Goal: Ask a question

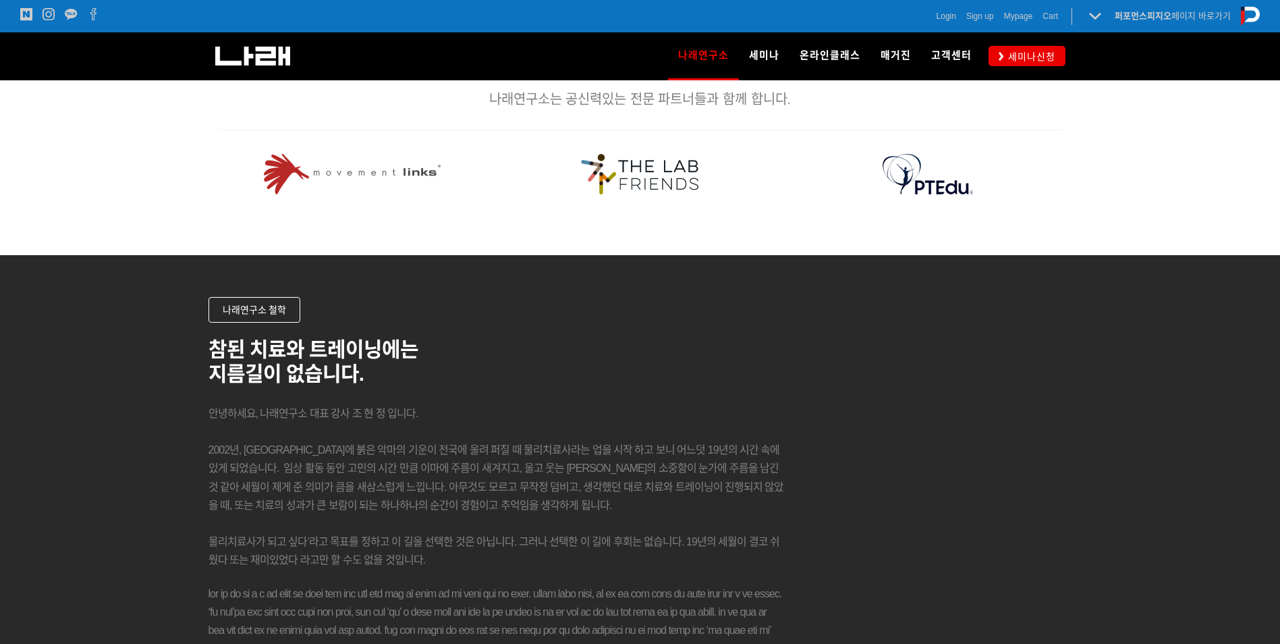
scroll to position [2025, 0]
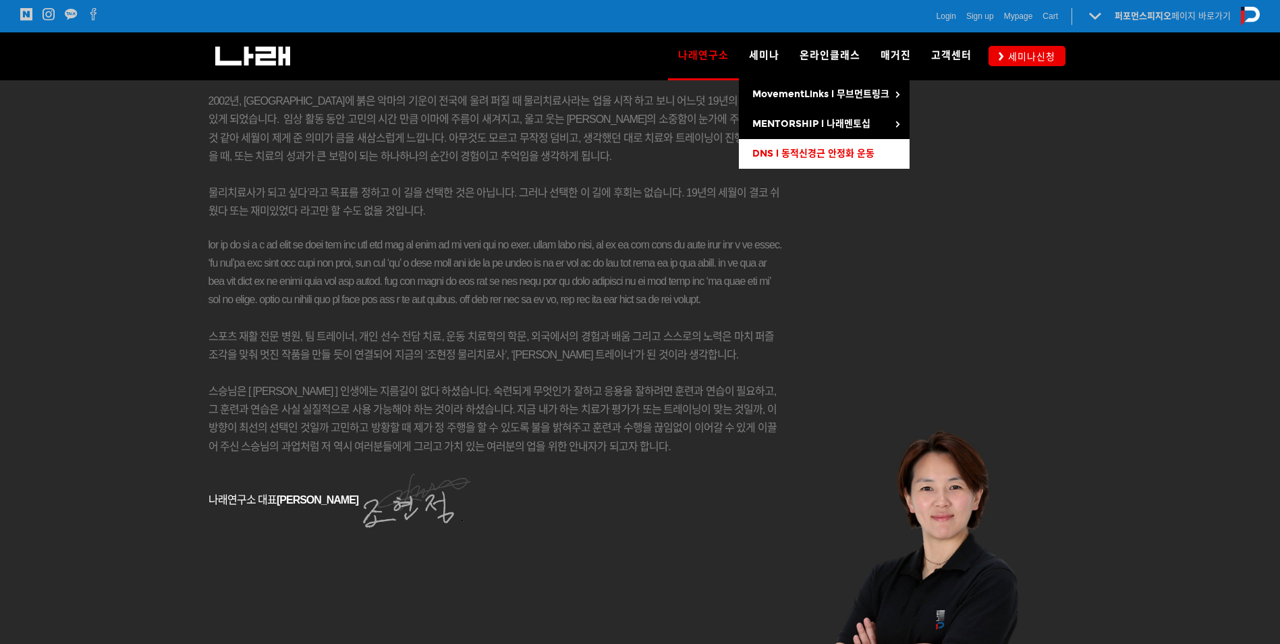
click at [885, 155] on link "DNS l 동적신경근 안정화 운동" at bounding box center [824, 154] width 171 height 30
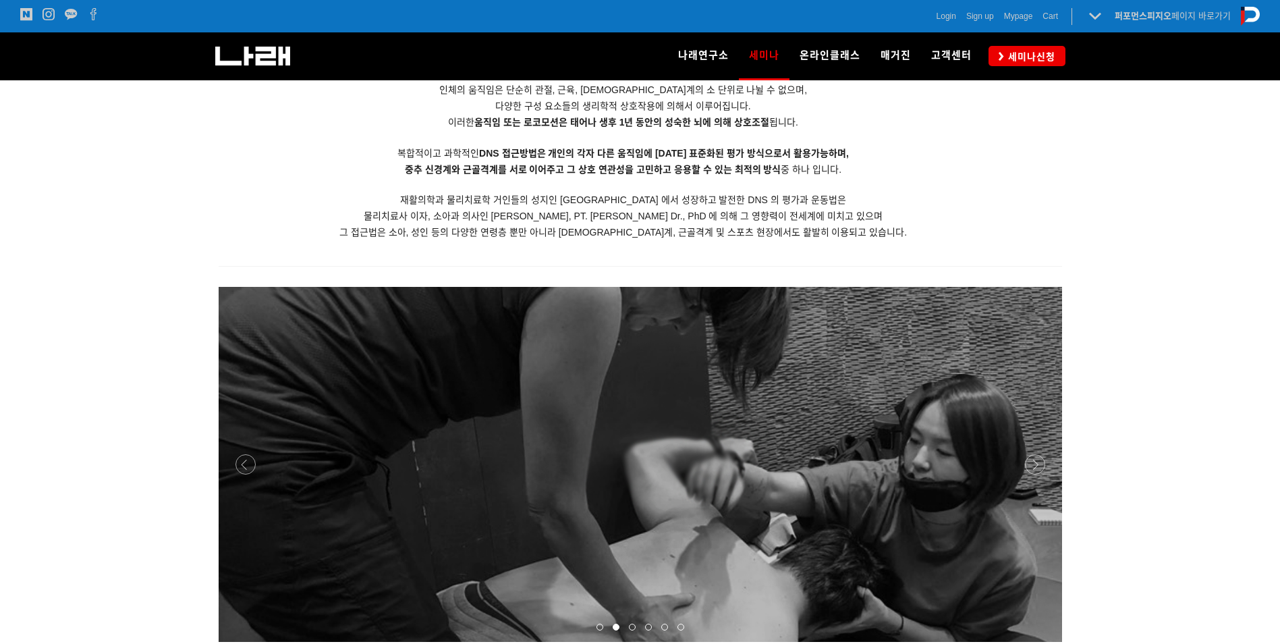
scroll to position [1666, 0]
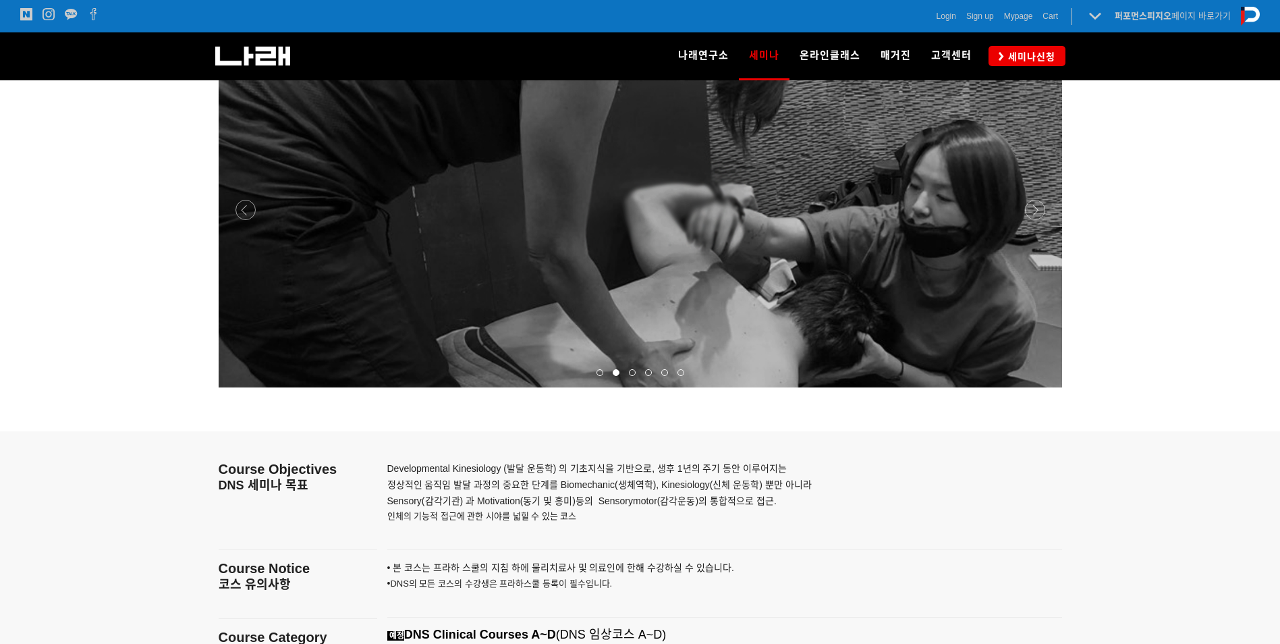
click at [1027, 387] on div at bounding box center [641, 387] width 844 height 0
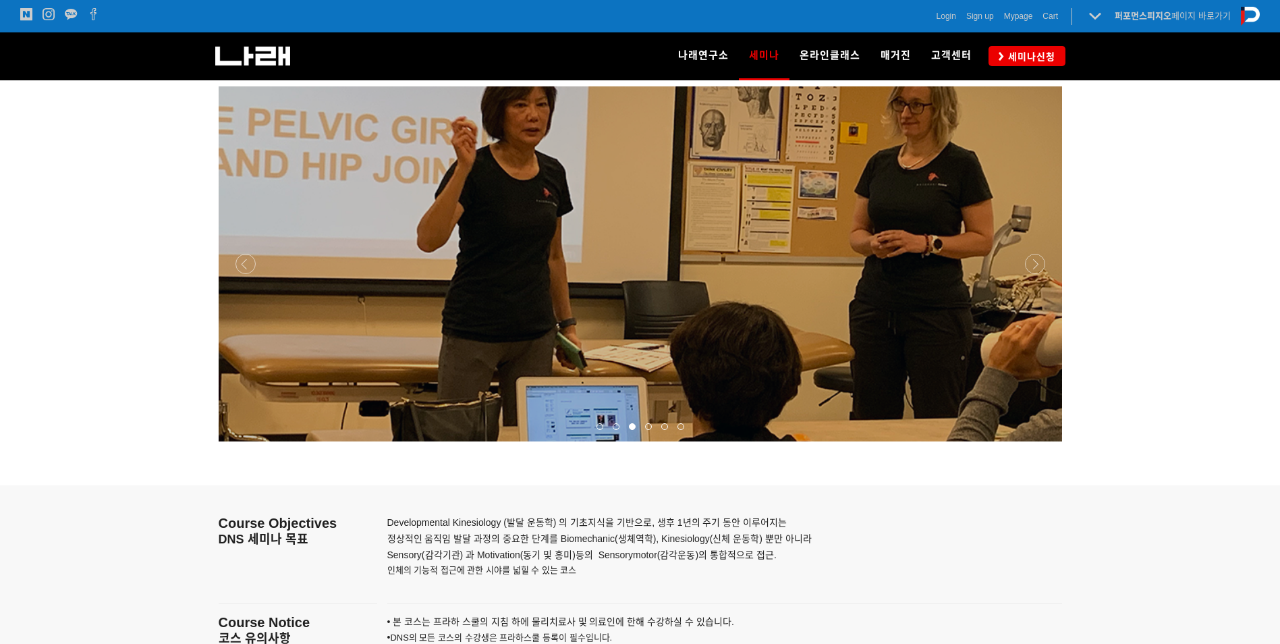
scroll to position [1531, 0]
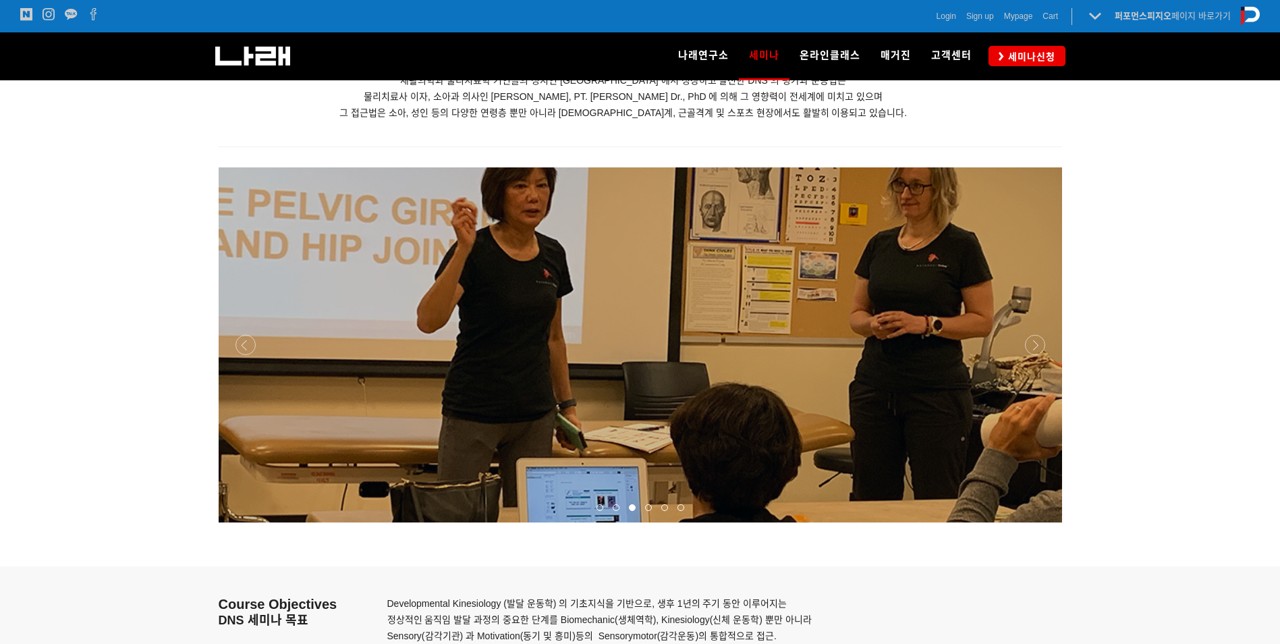
click at [1037, 522] on div at bounding box center [641, 522] width 844 height 0
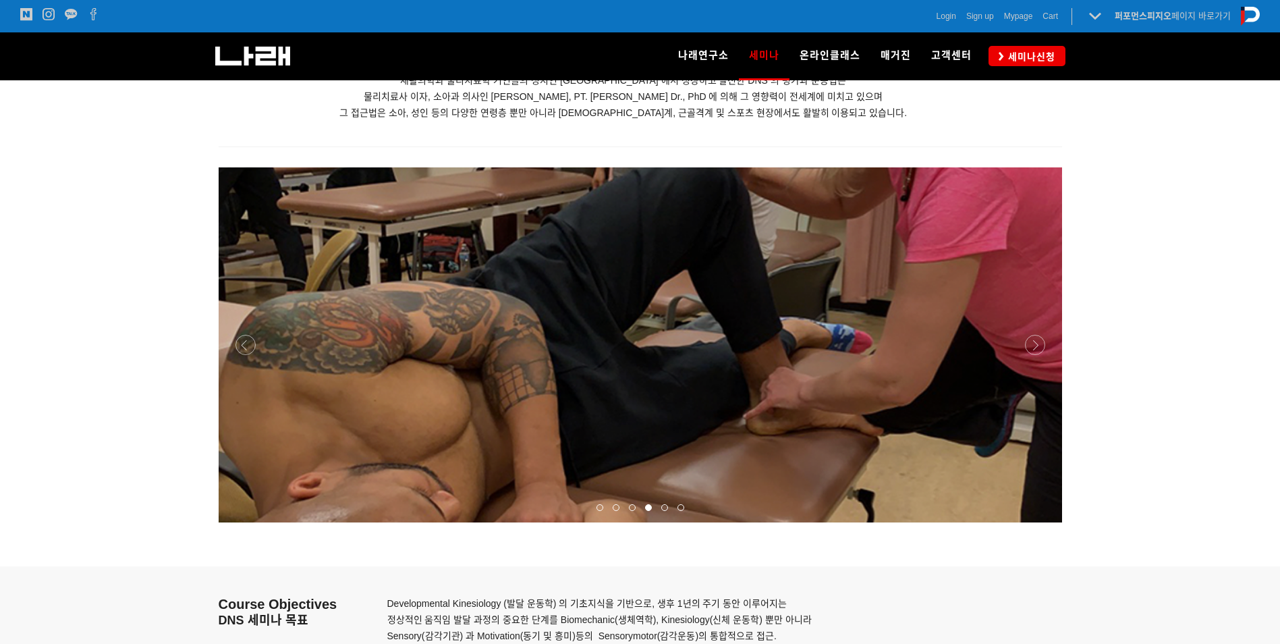
click at [1039, 522] on div at bounding box center [641, 522] width 844 height 0
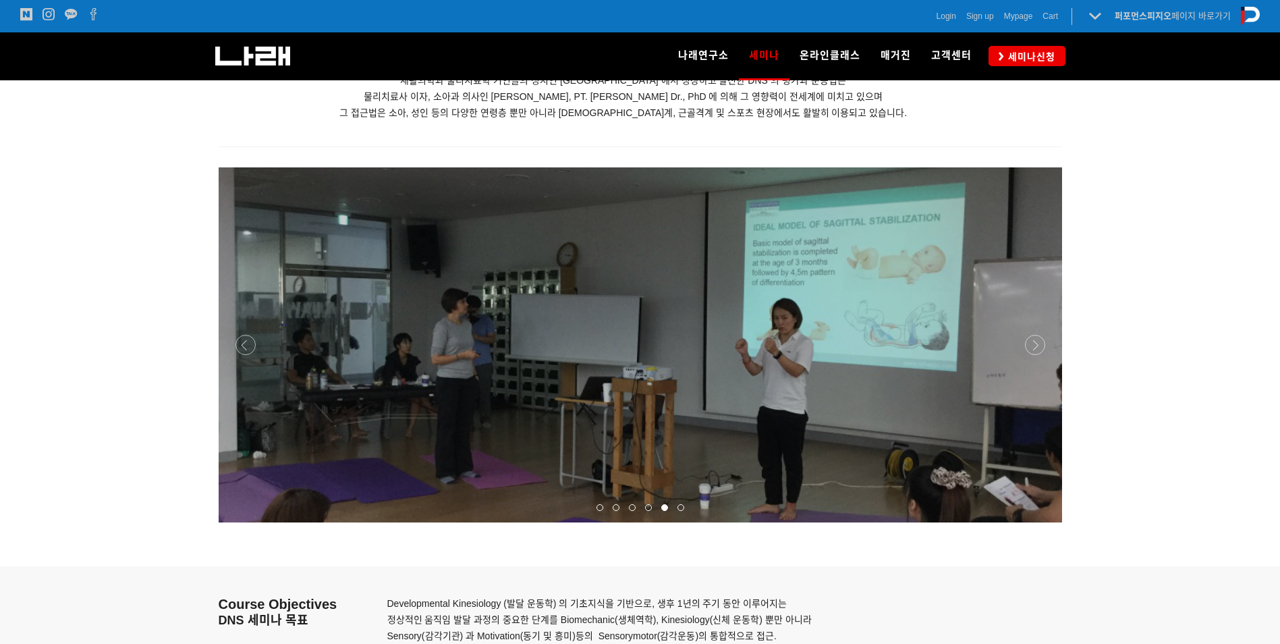
click at [1035, 522] on div at bounding box center [641, 522] width 844 height 0
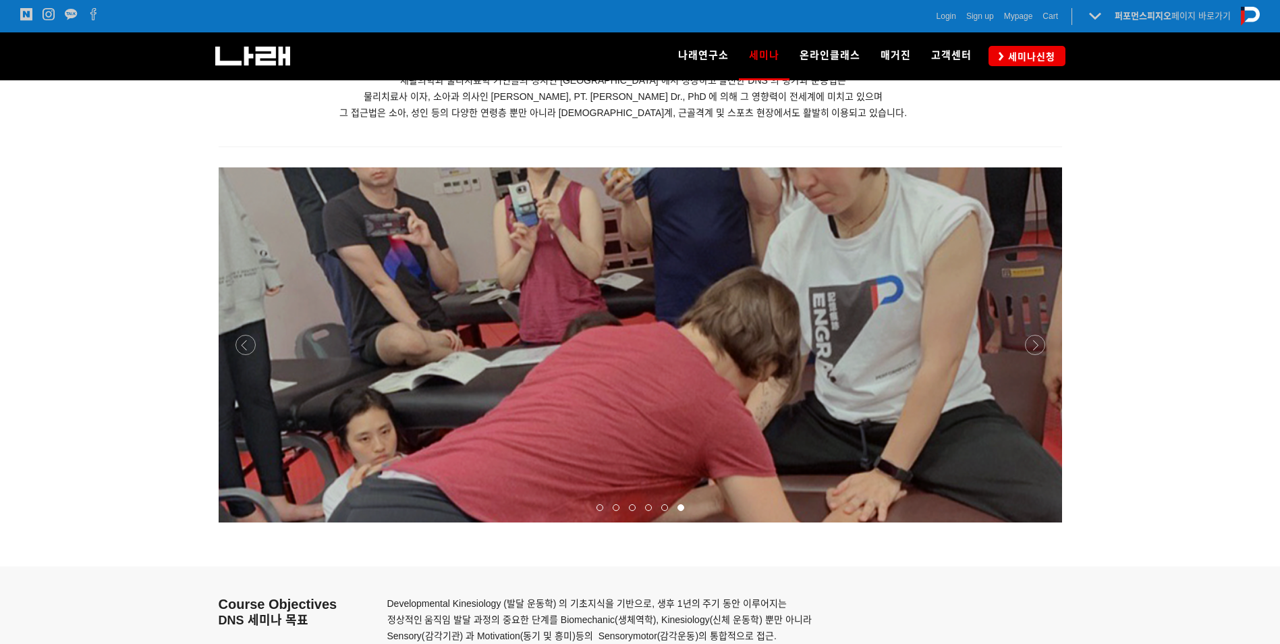
click at [1035, 522] on div at bounding box center [641, 522] width 844 height 0
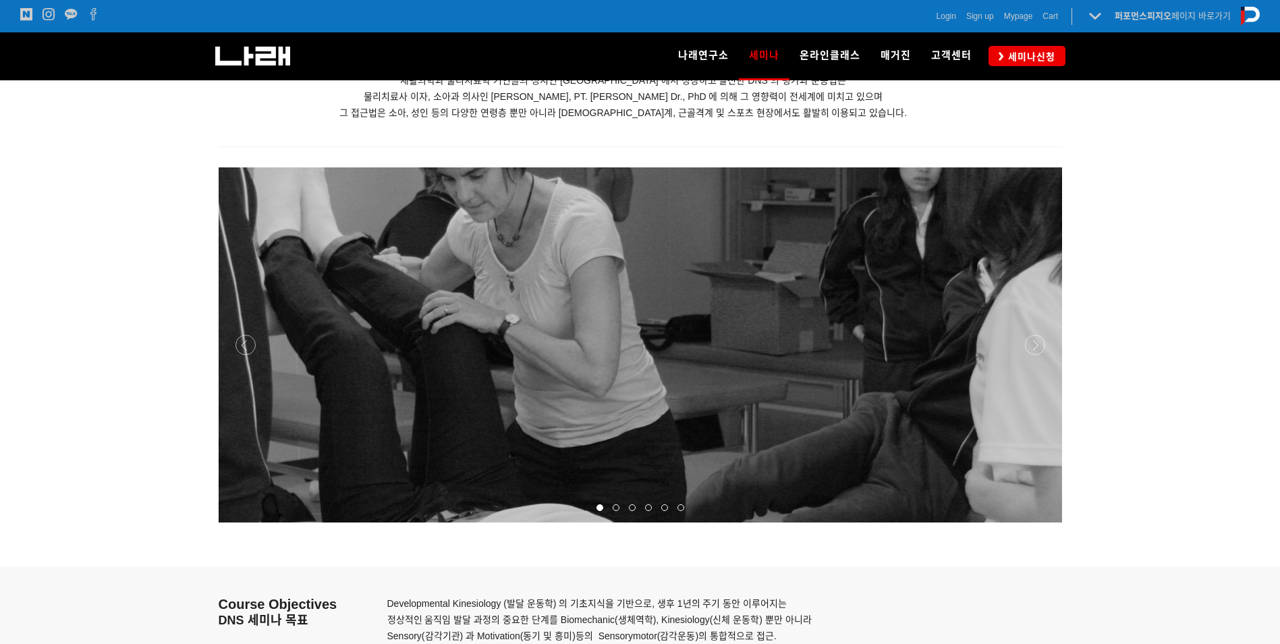
click at [1033, 522] on div at bounding box center [641, 522] width 844 height 0
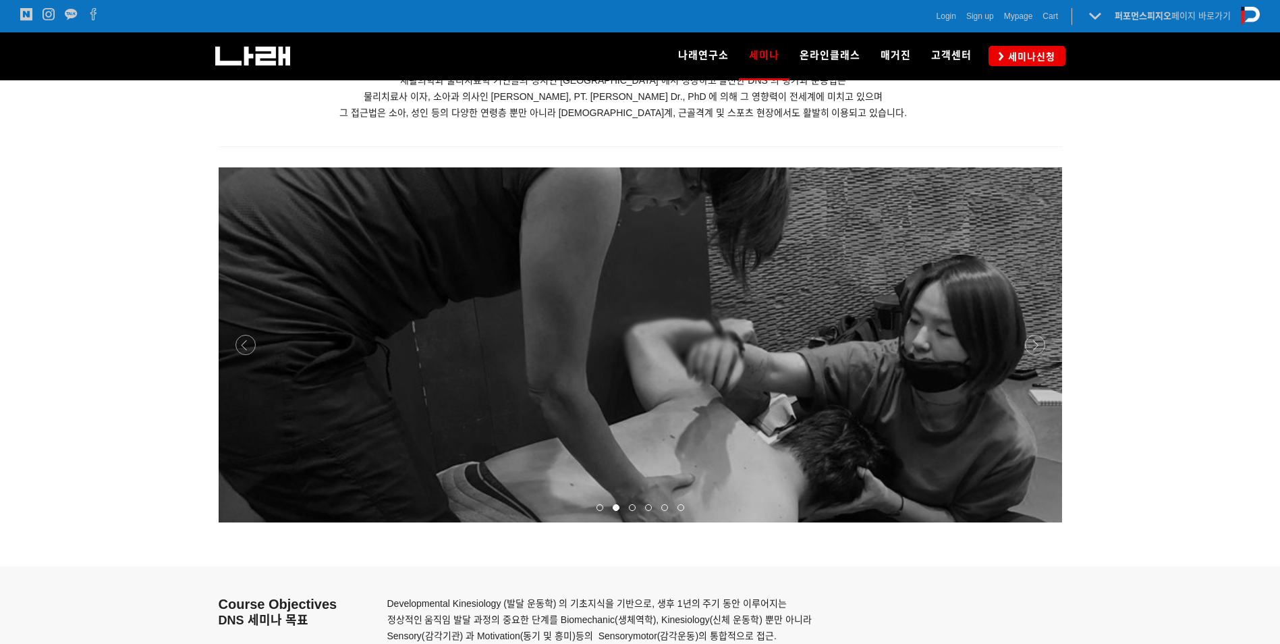
click at [1033, 522] on div at bounding box center [641, 522] width 844 height 0
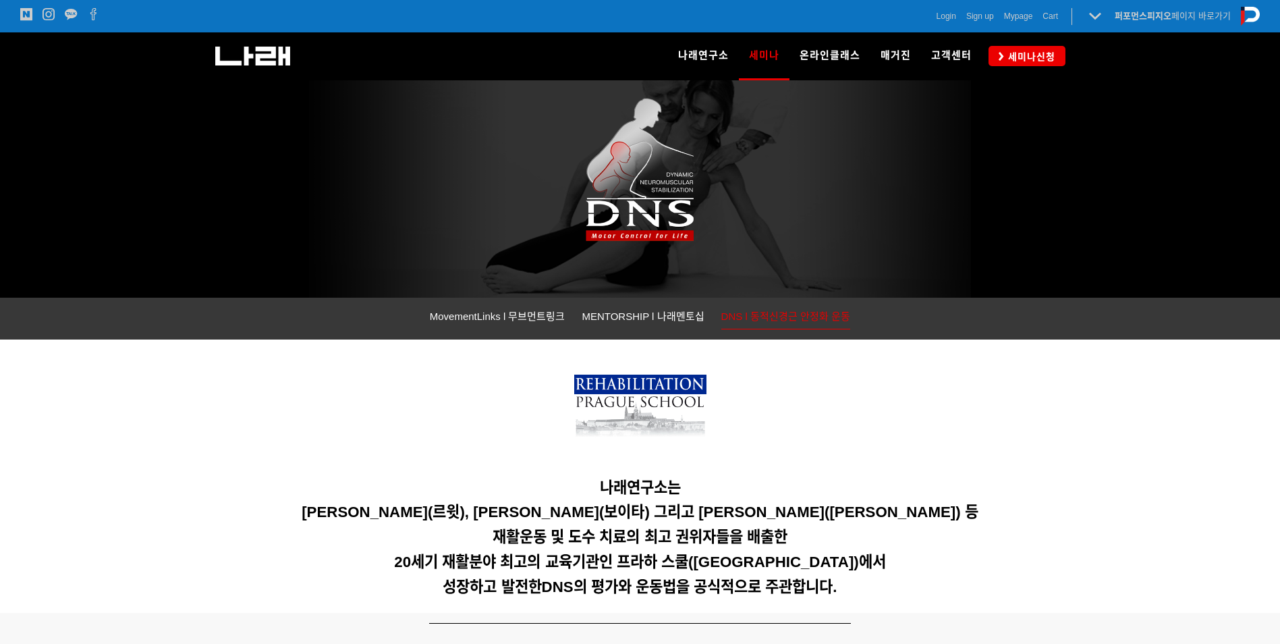
scroll to position [46, 0]
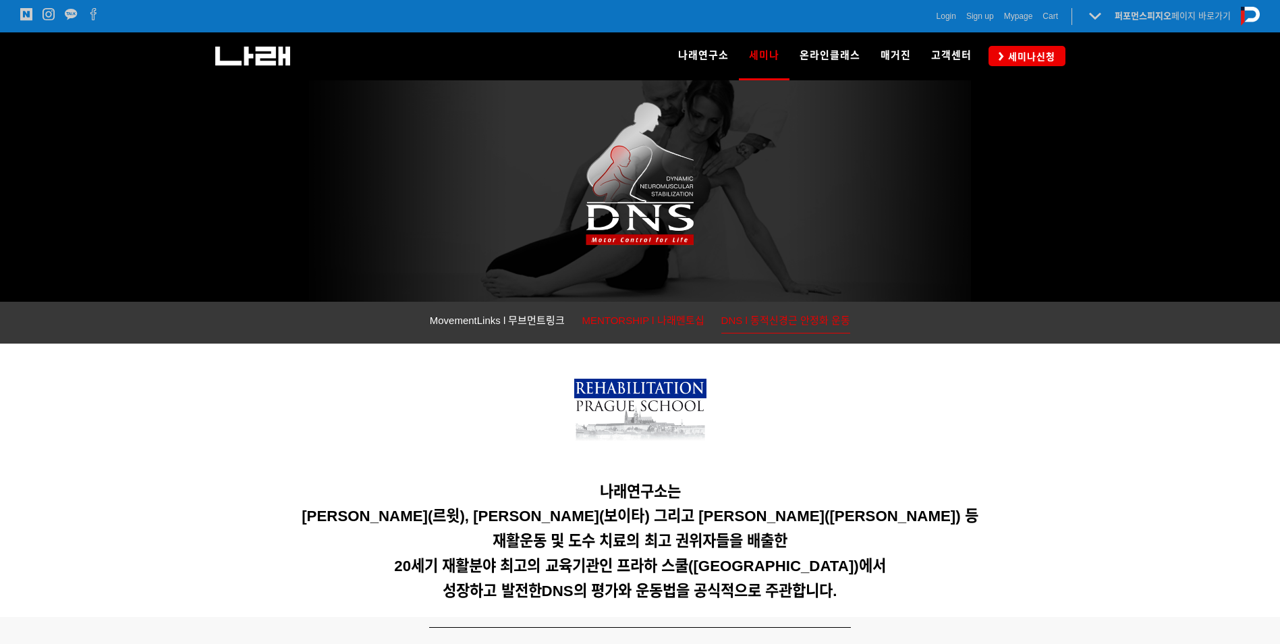
click at [652, 330] on link "MENTORSHIP l 나래멘토십" at bounding box center [643, 322] width 122 height 21
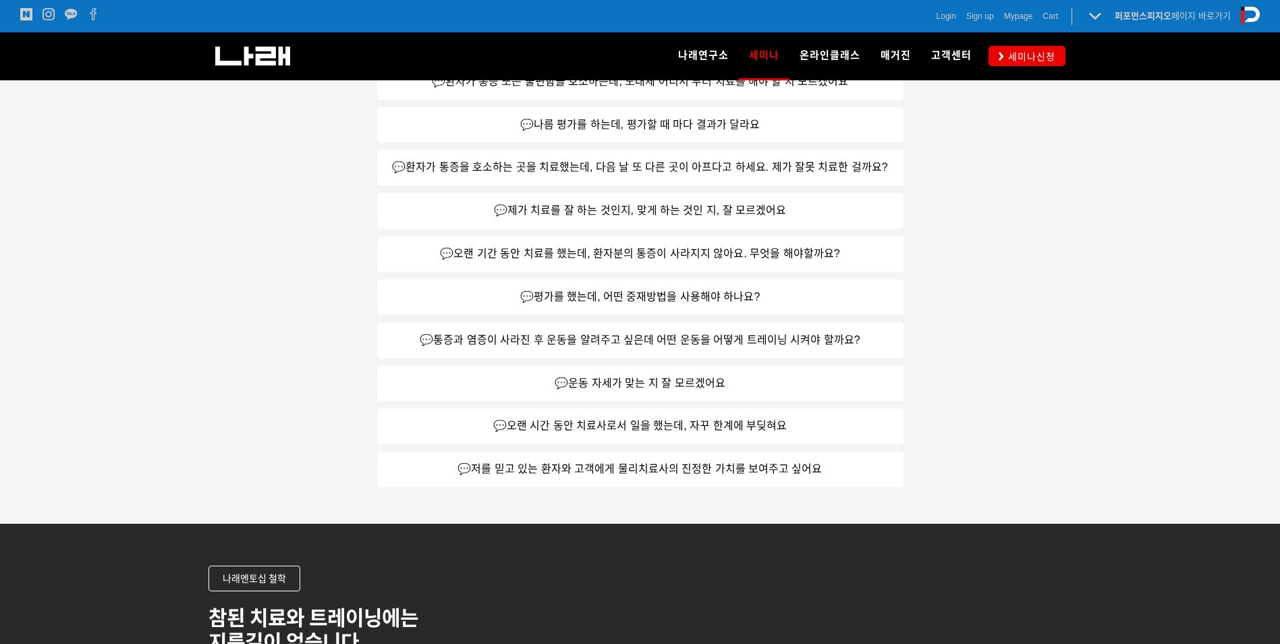
scroll to position [675, 0]
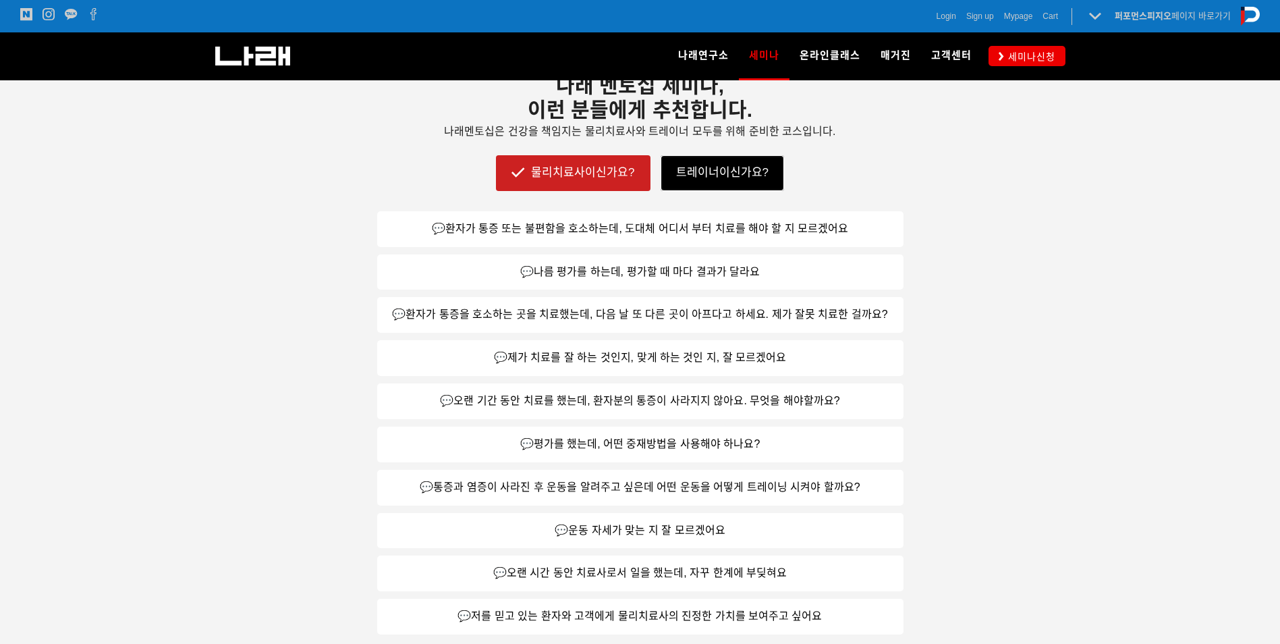
click at [713, 183] on link "트레이너이신가요?" at bounding box center [723, 172] width 124 height 35
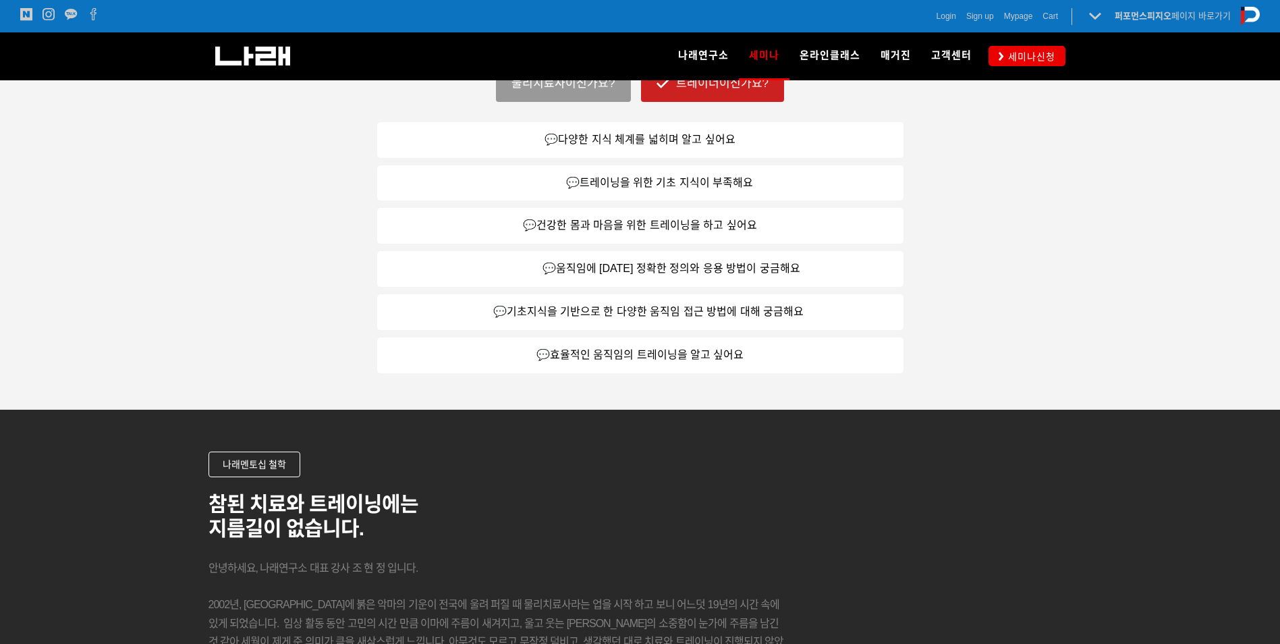
scroll to position [739, 0]
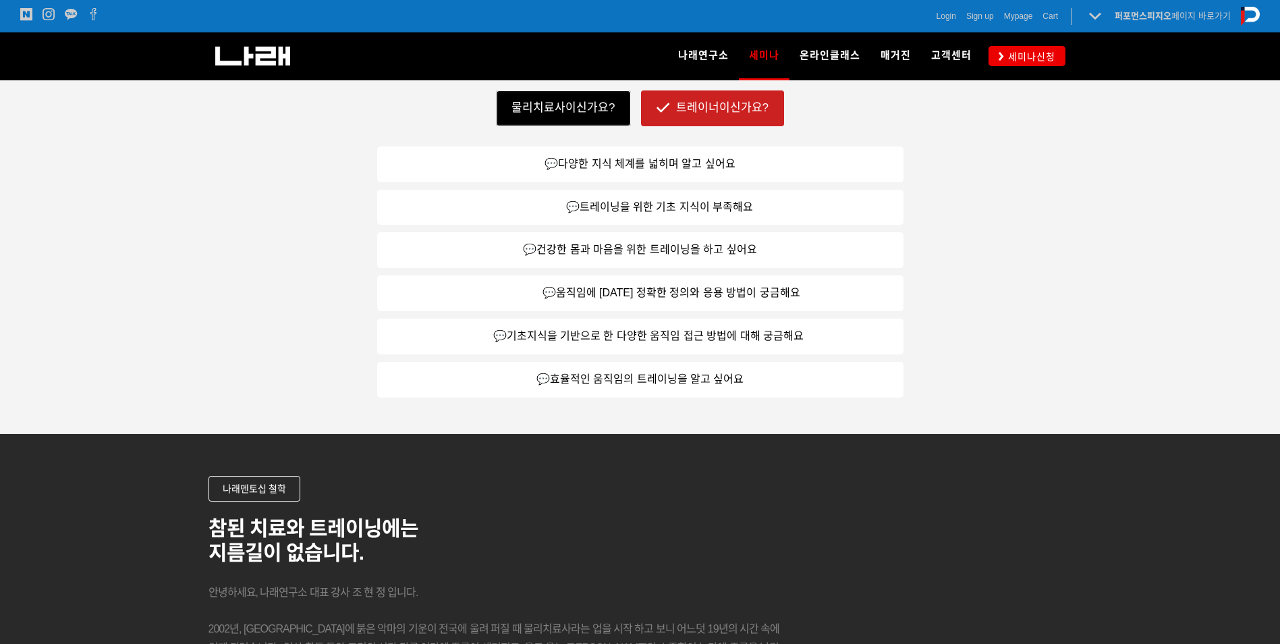
click at [603, 112] on link "물리치료사이신가요?" at bounding box center [563, 107] width 134 height 35
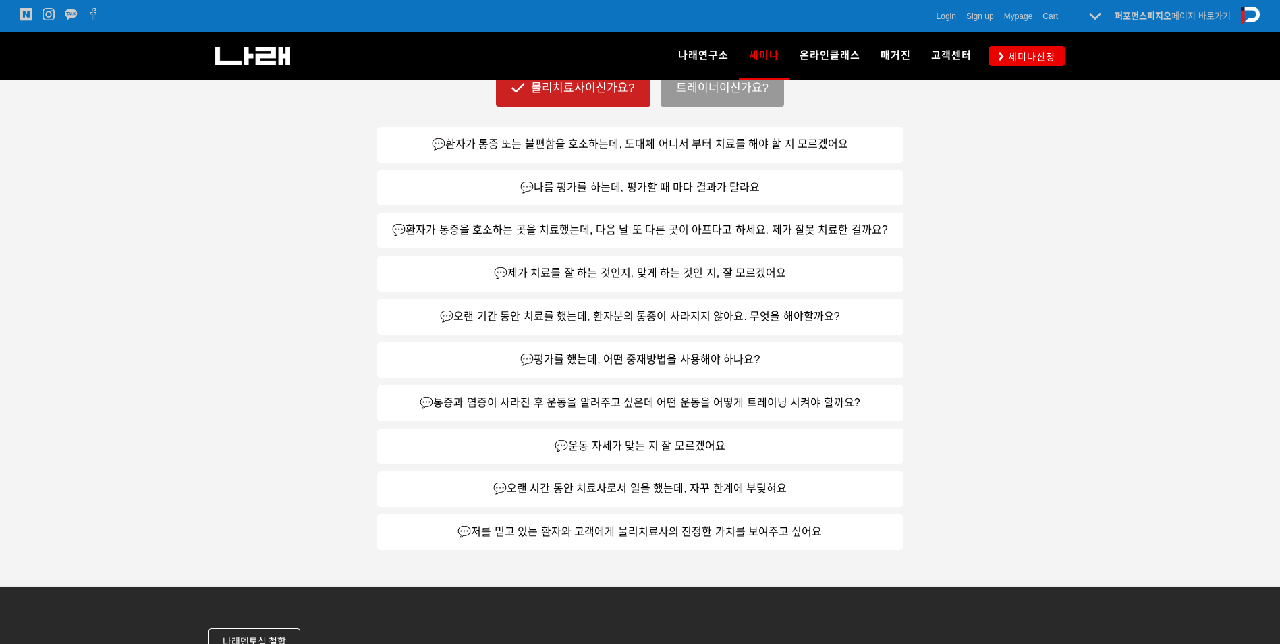
scroll to position [807, 0]
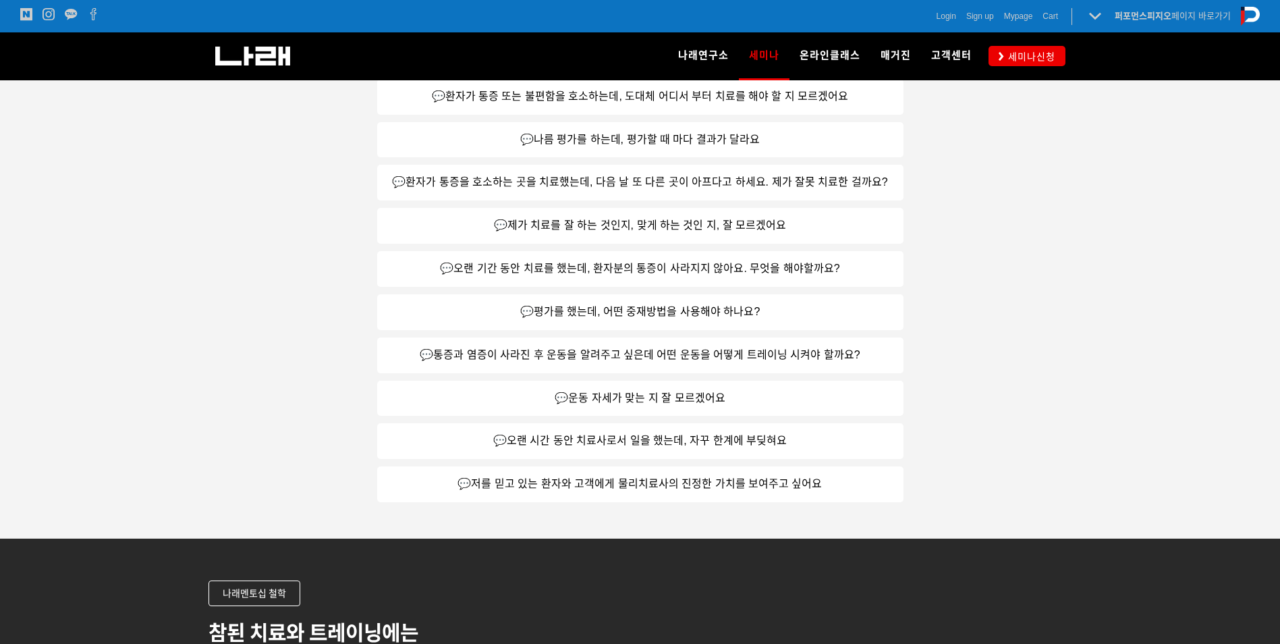
click at [705, 231] on link "💬제가 치료를 잘 하는 것인지, 맞게 하는 것인 지, 잘 모르겠어요" at bounding box center [640, 226] width 526 height 36
click at [705, 227] on link "💬제가 치료를 잘 하는 것인지, 맞게 하는 것인 지, 잘 모르겠어요" at bounding box center [640, 226] width 526 height 36
click at [617, 226] on link "💬제가 치료를 잘 하는 것인지, 맞게 하는 것인 지, 잘 모르겠어요" at bounding box center [640, 226] width 526 height 36
click at [616, 226] on link "💬제가 치료를 잘 하는 것인지, 맞게 하는 것인 지, 잘 모르겠어요" at bounding box center [640, 226] width 526 height 36
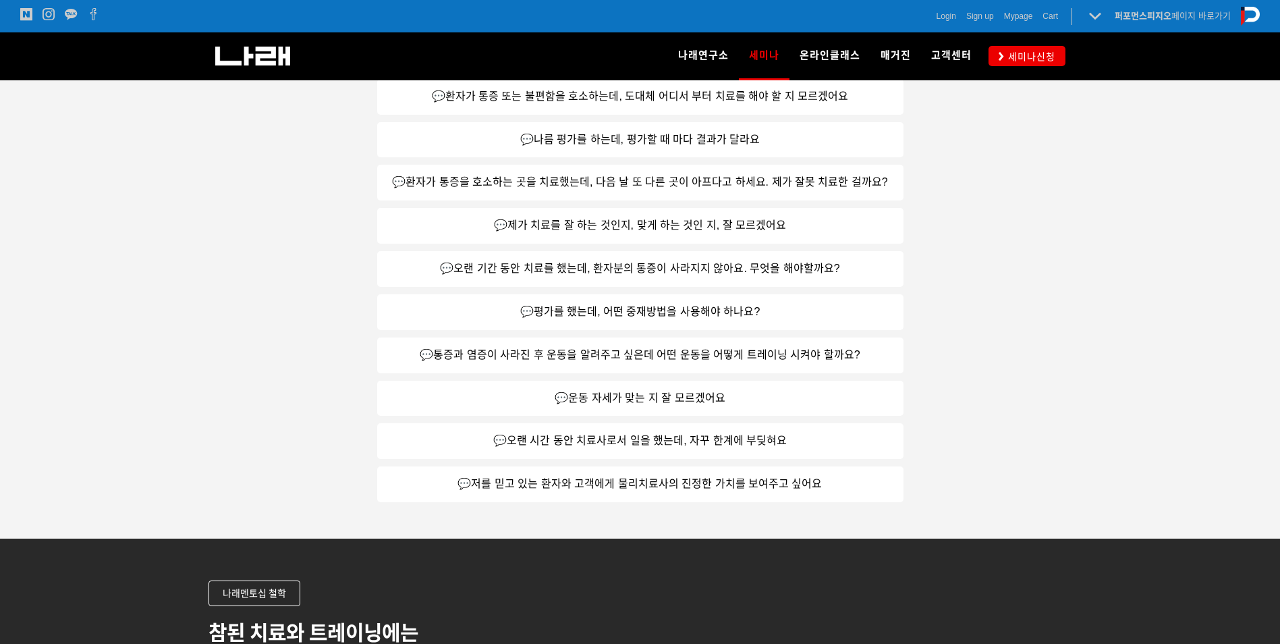
click at [616, 226] on link "💬제가 치료를 잘 하는 것인지, 맞게 하는 것인 지, 잘 모르겠어요" at bounding box center [640, 226] width 526 height 36
click at [615, 261] on link "💬오랜 기간 동안 치료를 했는데, 환자분의 통증이 사라지지 않아요. 무엇을 해야할까요?" at bounding box center [640, 269] width 526 height 36
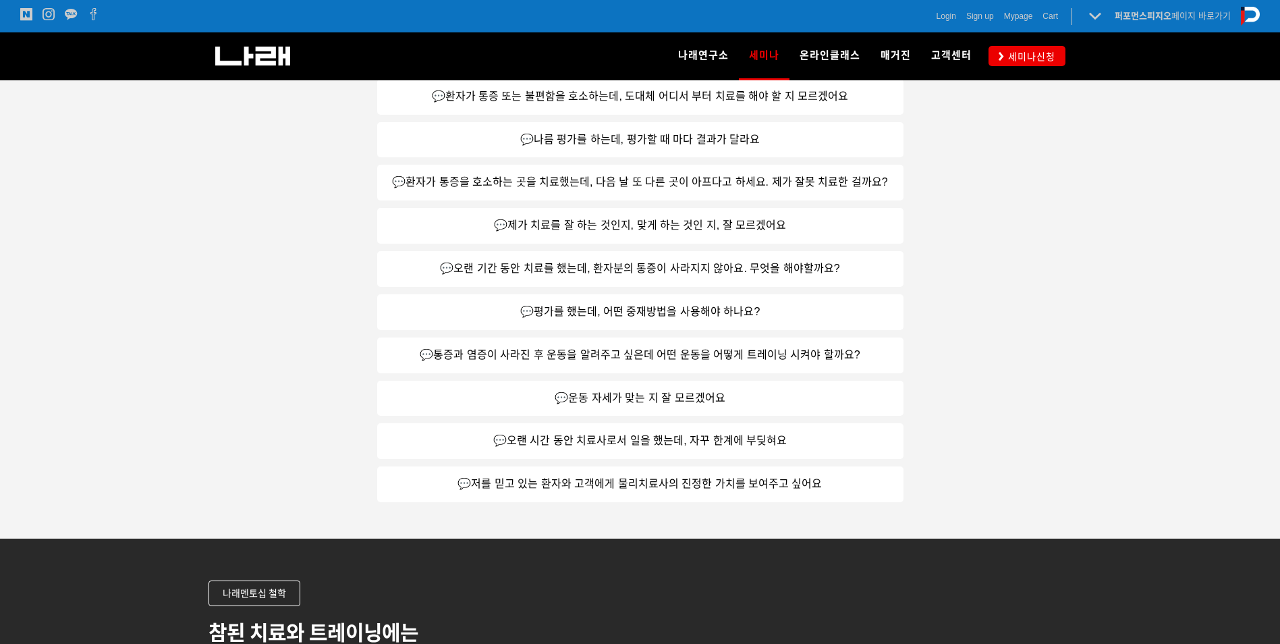
click at [616, 263] on link "💬오랜 기간 동안 치료를 했는데, 환자분의 통증이 사라지지 않아요. 무엇을 해야할까요?" at bounding box center [640, 269] width 526 height 36
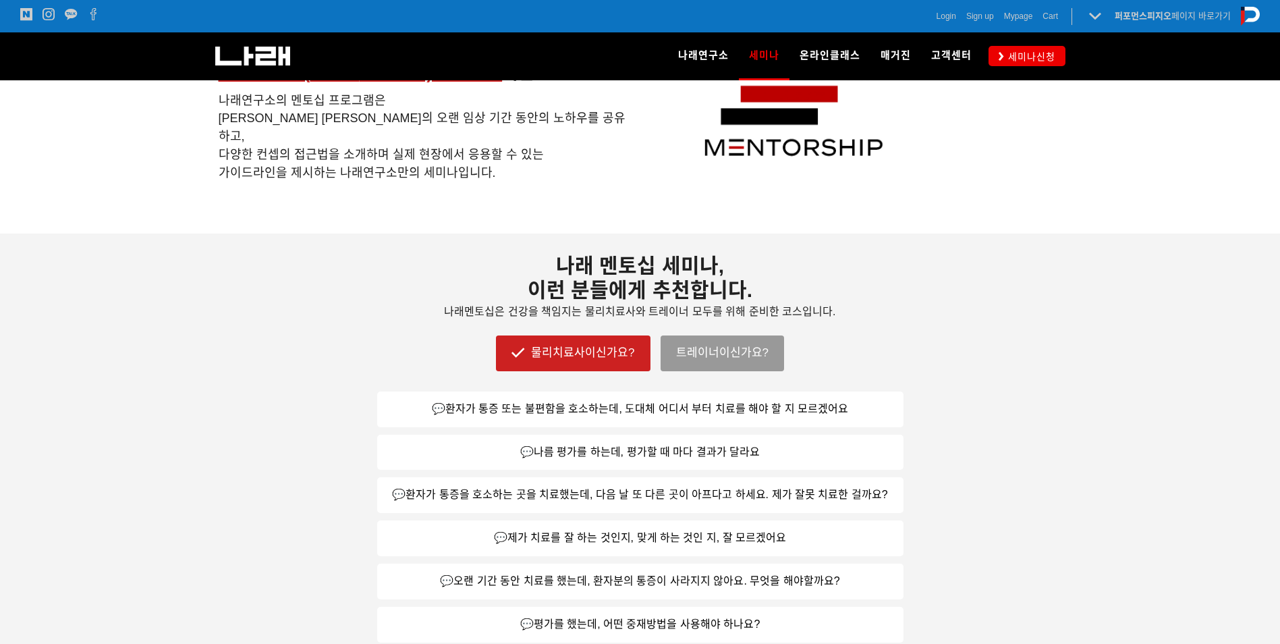
scroll to position [335, 0]
